Goal: Navigation & Orientation: Understand site structure

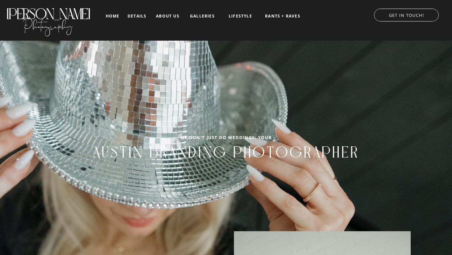
click at [116, 17] on nav "home" at bounding box center [113, 16] width 16 height 4
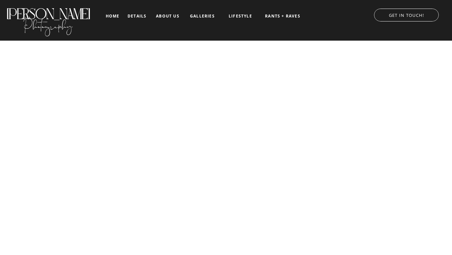
click at [142, 17] on nav "details" at bounding box center [136, 16] width 19 height 4
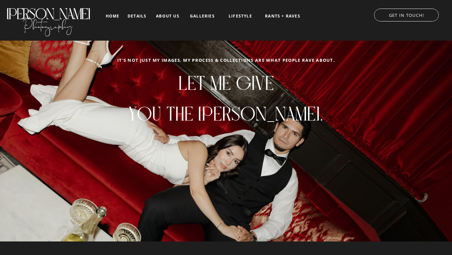
click at [211, 17] on nav "galleries" at bounding box center [201, 16] width 27 height 5
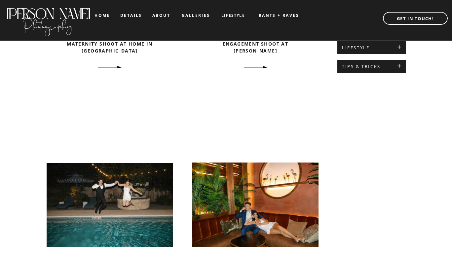
scroll to position [393, 0]
